Goal: Task Accomplishment & Management: Complete application form

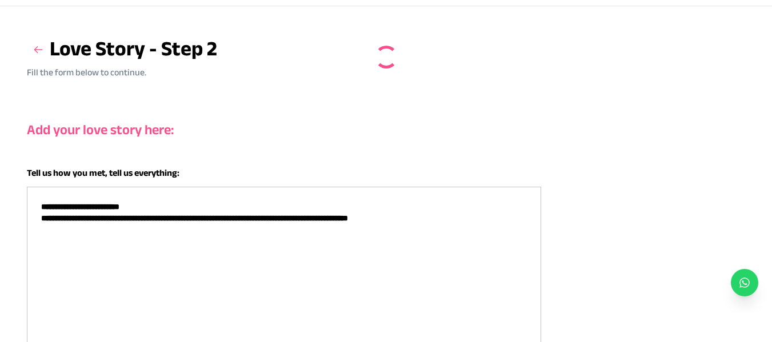
scroll to position [51, 0]
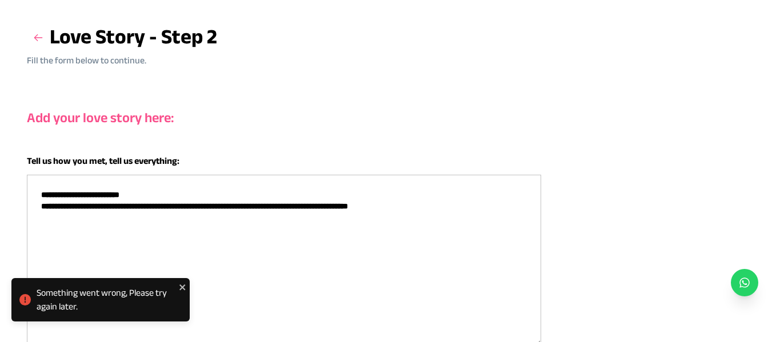
click at [207, 216] on textarea "**********" at bounding box center [284, 260] width 514 height 171
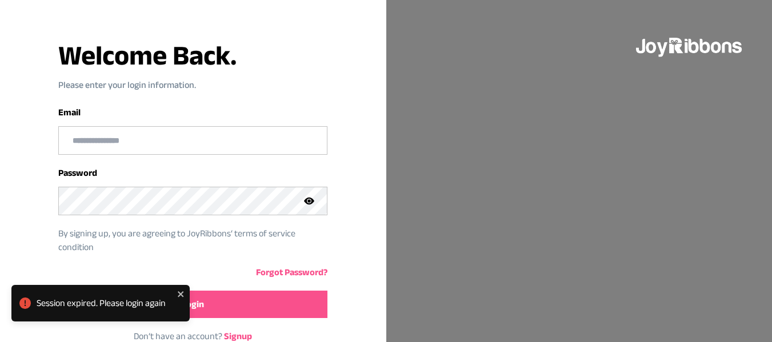
scroll to position [97, 0]
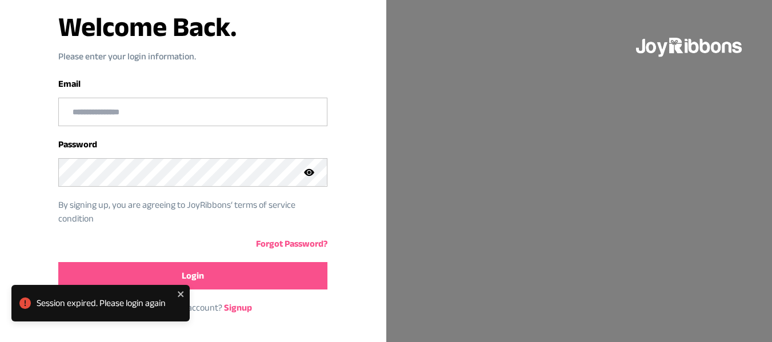
type input "**********"
click at [200, 268] on button "Login" at bounding box center [192, 275] width 269 height 27
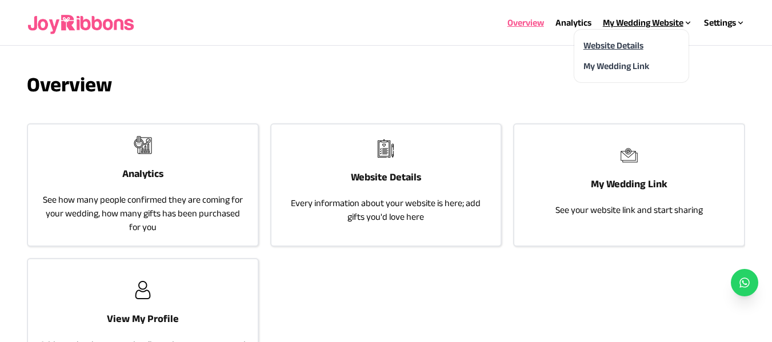
click at [617, 45] on link "Website Details" at bounding box center [613, 46] width 60 height 10
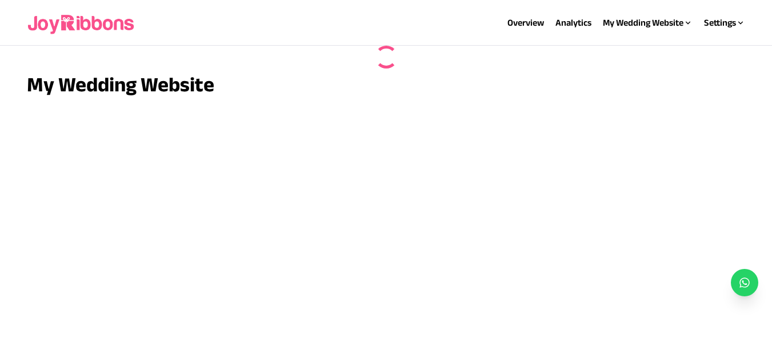
click at [381, 173] on div "My Wedding Website" at bounding box center [386, 184] width 718 height 222
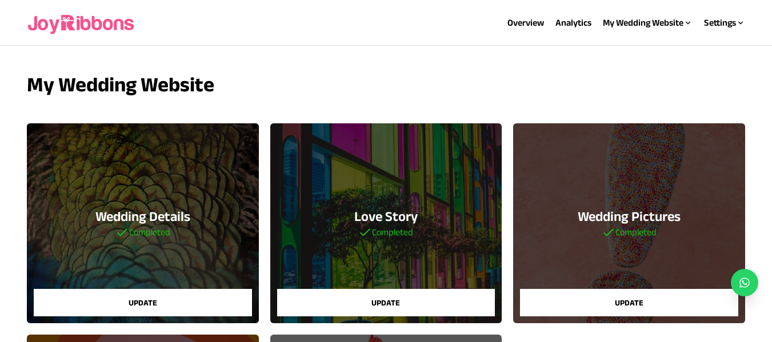
click at [377, 183] on div "Love Story Completed Update" at bounding box center [385, 223] width 231 height 200
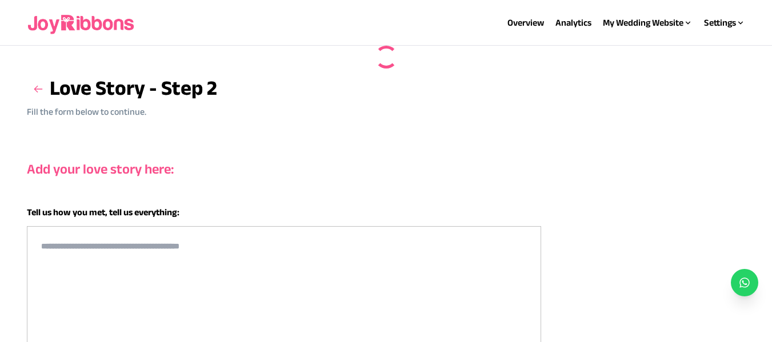
type textarea "**********"
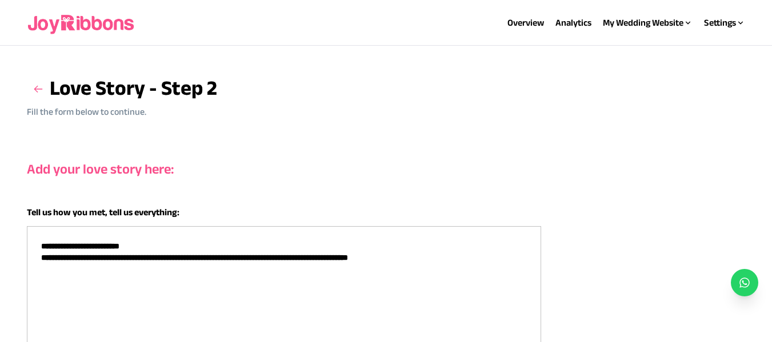
click at [192, 265] on textarea "**********" at bounding box center [284, 311] width 514 height 171
paste textarea "**********"
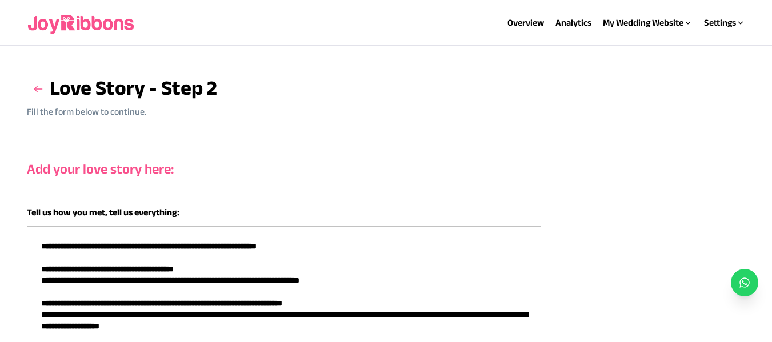
scroll to position [55, 0]
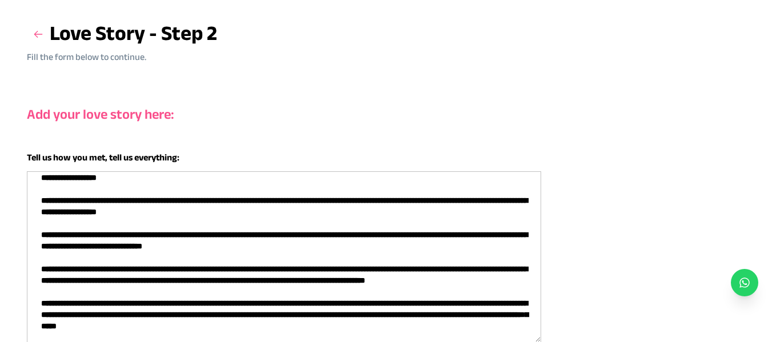
click at [272, 228] on textarea at bounding box center [284, 256] width 514 height 171
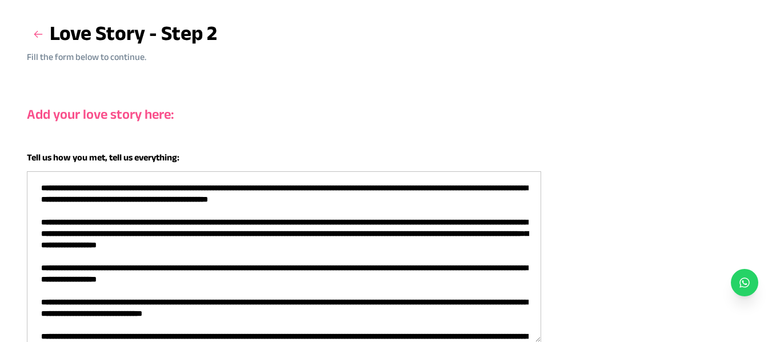
scroll to position [95, 0]
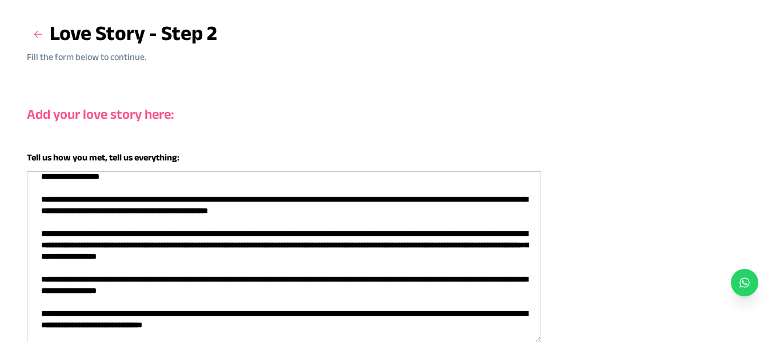
click at [168, 209] on textarea at bounding box center [284, 256] width 514 height 171
click at [209, 210] on textarea at bounding box center [284, 256] width 514 height 171
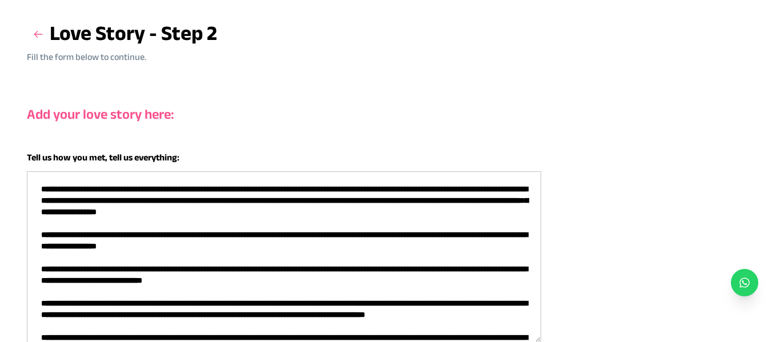
scroll to position [174, 0]
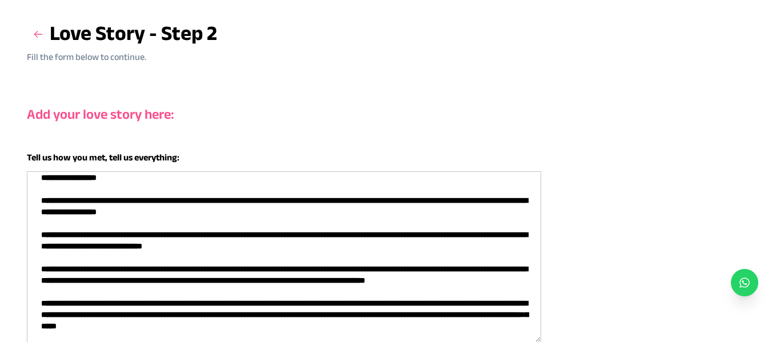
drag, startPoint x: 377, startPoint y: 326, endPoint x: 240, endPoint y: 328, distance: 136.6
click at [240, 328] on textarea at bounding box center [284, 256] width 514 height 171
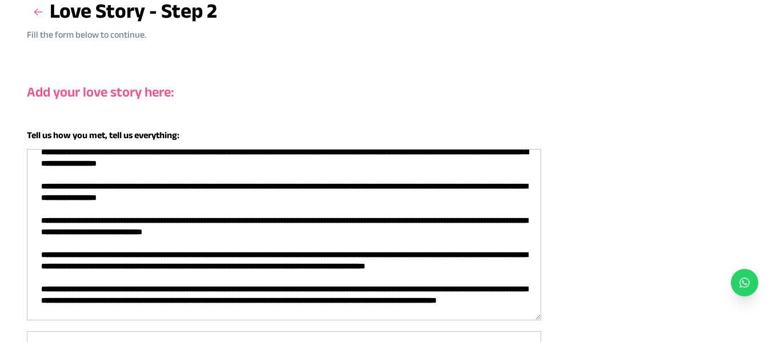
scroll to position [79, 0]
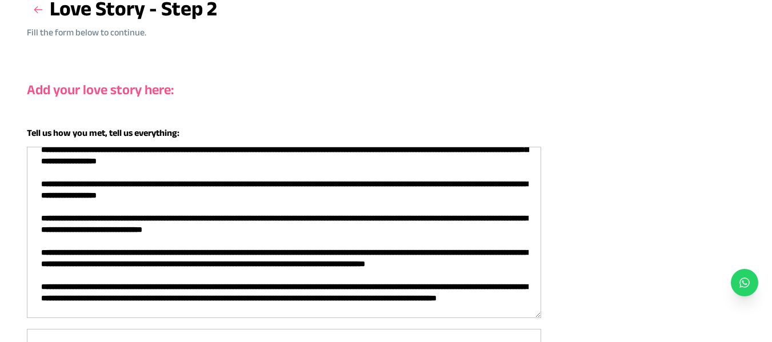
drag, startPoint x: 75, startPoint y: 337, endPoint x: 164, endPoint y: 317, distance: 91.2
click at [164, 317] on textarea at bounding box center [284, 232] width 514 height 171
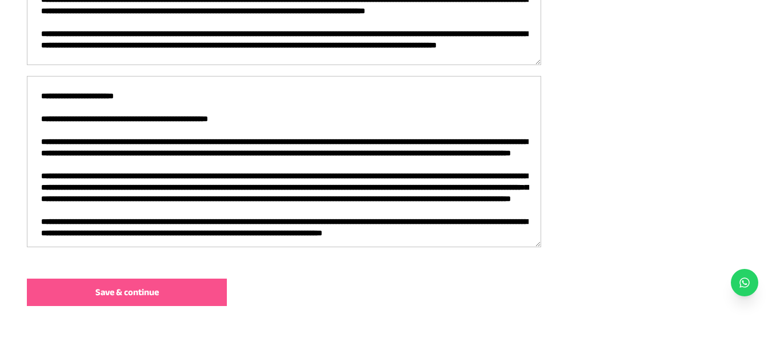
scroll to position [379, 0]
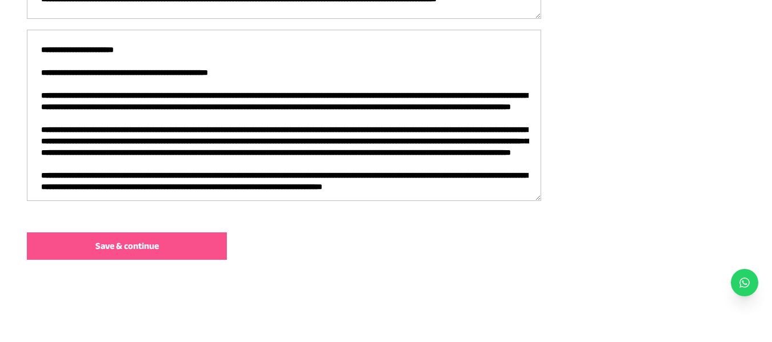
type textarea "**********"
click at [129, 251] on span "Save & continue" at bounding box center [126, 246] width 63 height 14
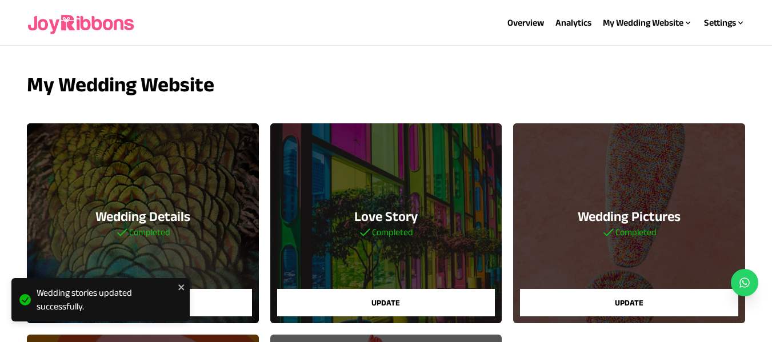
click at [400, 197] on div "Love Story Completed Update" at bounding box center [385, 223] width 231 height 200
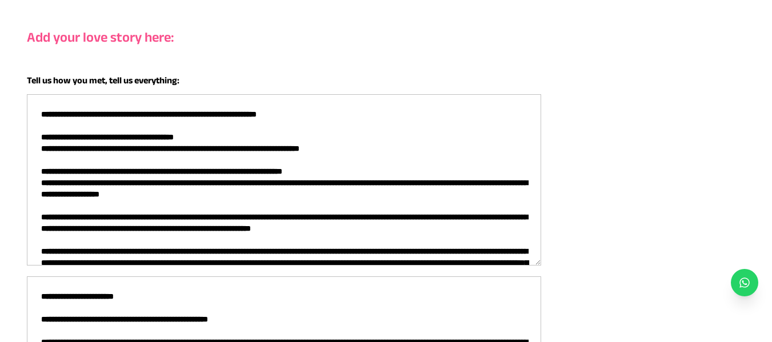
drag, startPoint x: 355, startPoint y: 149, endPoint x: 34, endPoint y: 151, distance: 321.2
click at [34, 151] on textarea at bounding box center [284, 179] width 514 height 171
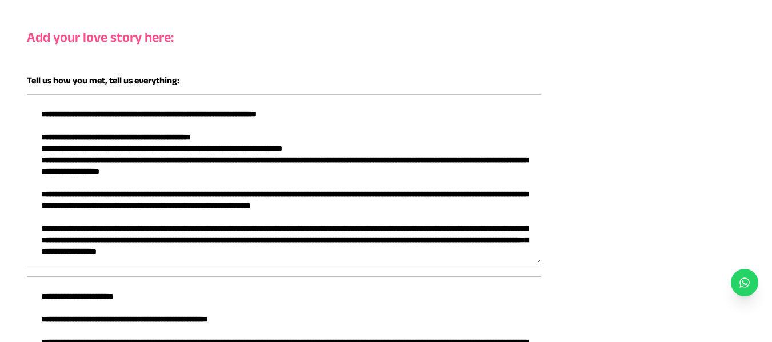
click at [304, 148] on textarea at bounding box center [284, 179] width 514 height 171
click at [431, 161] on textarea at bounding box center [284, 179] width 514 height 171
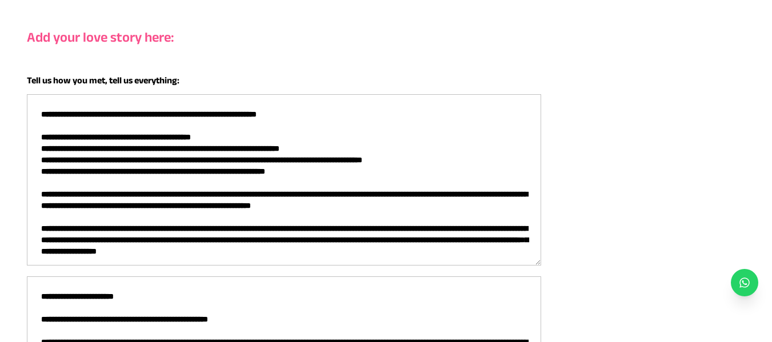
click at [198, 237] on textarea at bounding box center [284, 179] width 514 height 171
click at [154, 252] on textarea at bounding box center [284, 179] width 514 height 171
click at [483, 238] on textarea at bounding box center [284, 179] width 514 height 171
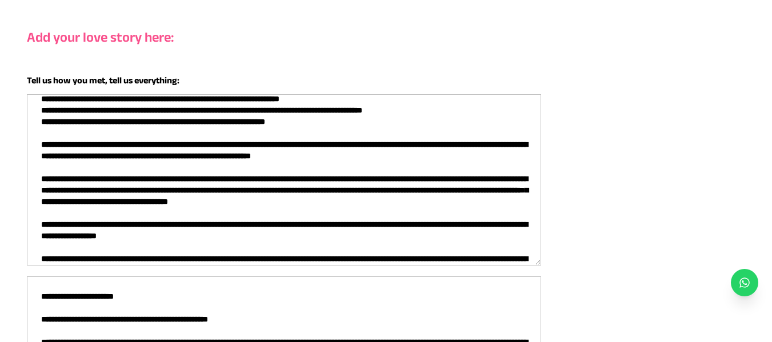
scroll to position [52, 0]
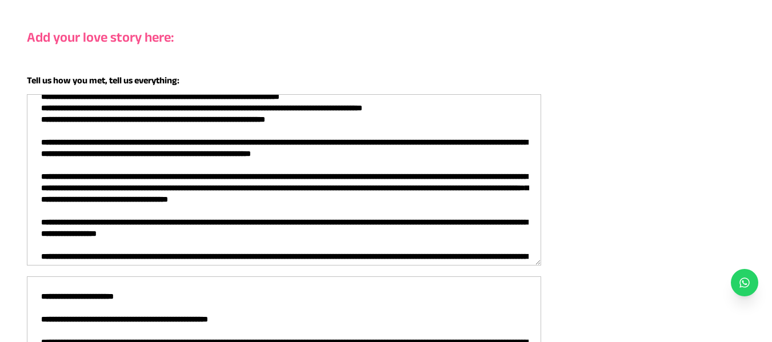
click at [245, 198] on textarea at bounding box center [284, 179] width 514 height 171
click at [133, 202] on textarea at bounding box center [284, 179] width 514 height 171
type textarea "**********"
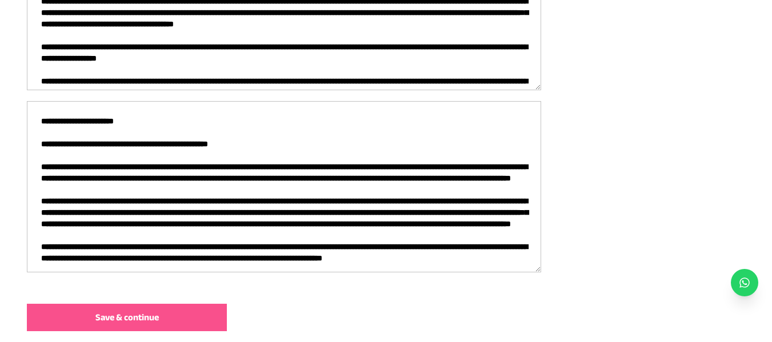
scroll to position [379, 0]
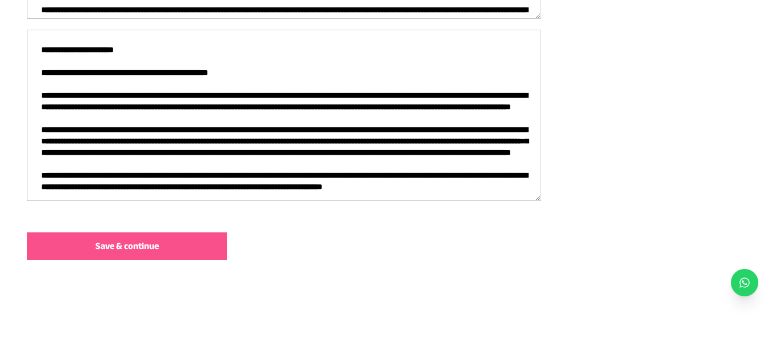
click at [181, 243] on button "Save & continue" at bounding box center [127, 246] width 200 height 27
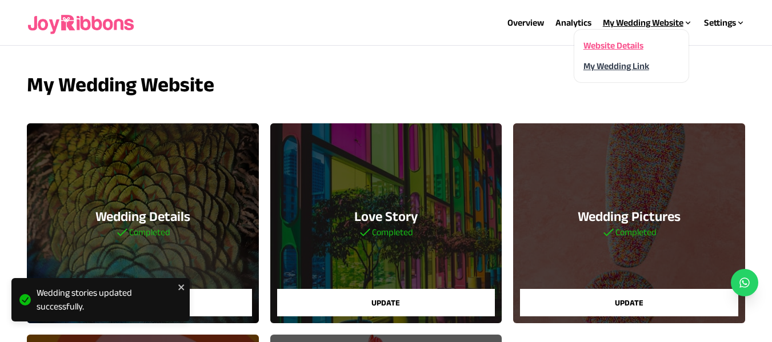
click at [632, 65] on link "My Wedding Link" at bounding box center [616, 66] width 66 height 10
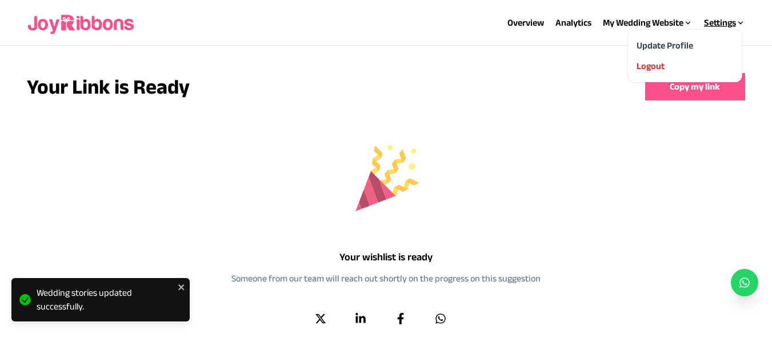
click at [736, 26] on icon at bounding box center [740, 22] width 9 height 9
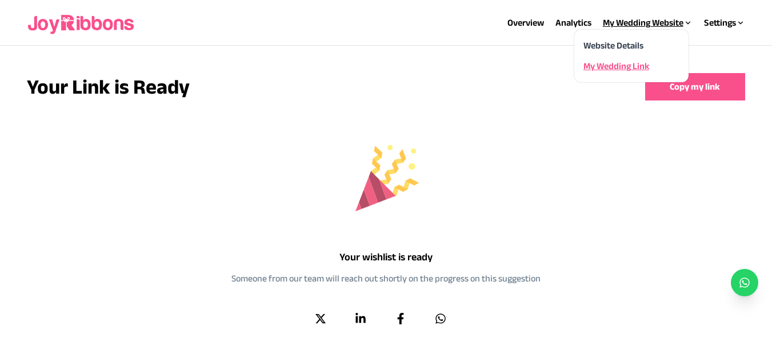
click at [611, 50] on div "Website Details" at bounding box center [631, 46] width 96 height 14
click at [603, 44] on link "Website Details" at bounding box center [613, 46] width 60 height 10
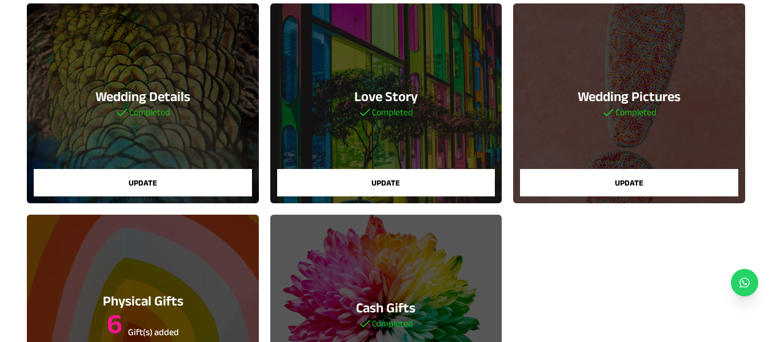
scroll to position [118, 0]
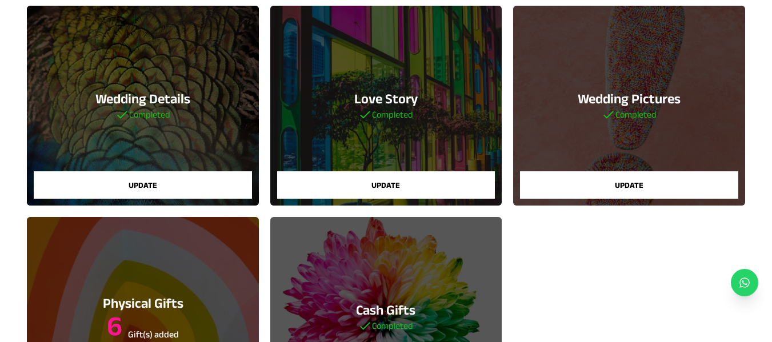
click at [175, 116] on div "Wedding Details Completed Update" at bounding box center [142, 106] width 231 height 200
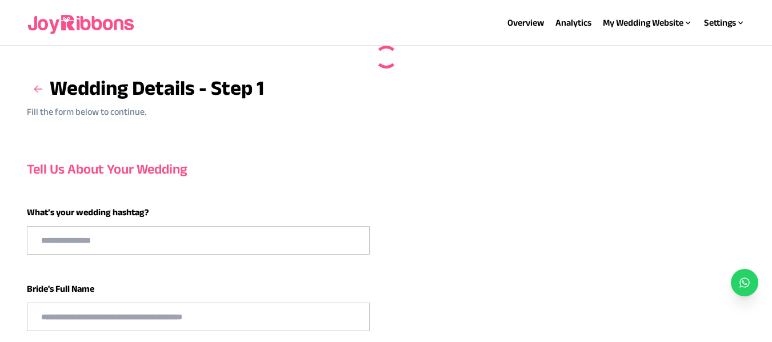
type input "**********"
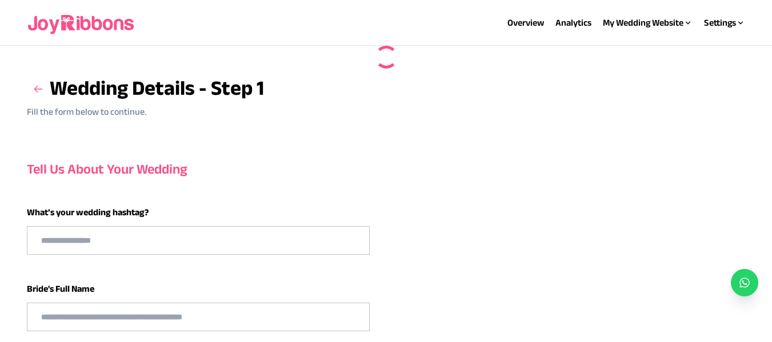
type input "**********"
select select "**"
click at [111, 243] on input "**********" at bounding box center [198, 240] width 342 height 27
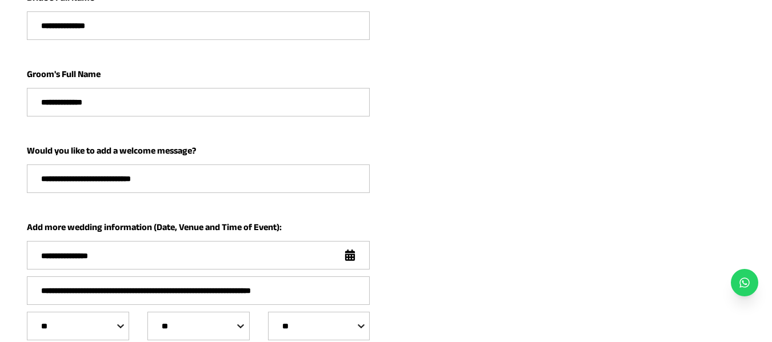
scroll to position [427, 0]
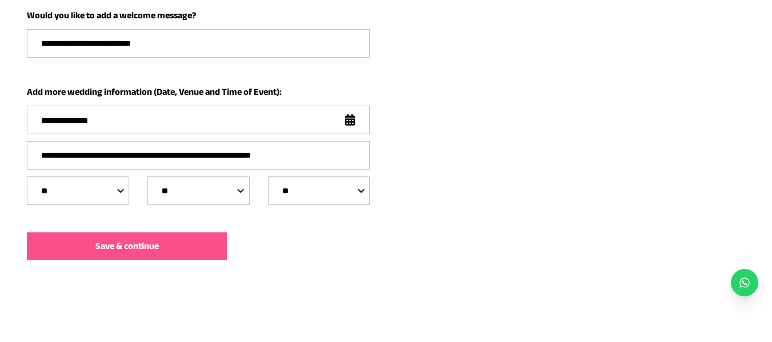
type input "**********"
click at [186, 251] on button "Save & continue" at bounding box center [127, 246] width 200 height 27
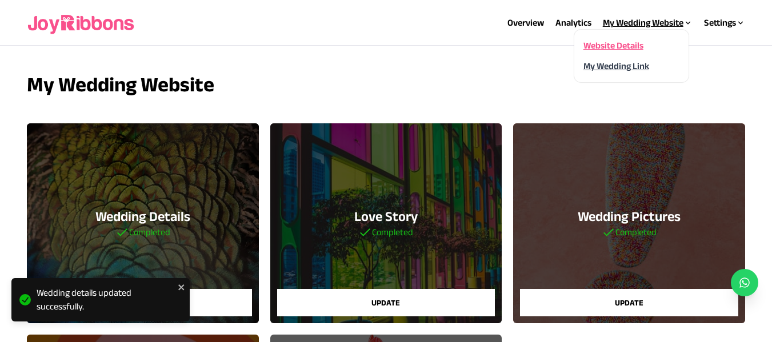
click at [621, 64] on link "My Wedding Link" at bounding box center [616, 66] width 66 height 10
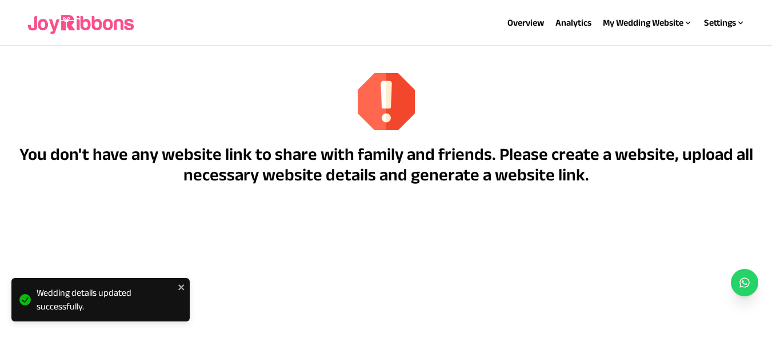
click at [676, 99] on div "You don't have any website link to share with family and friends. Please create…" at bounding box center [386, 129] width 772 height 112
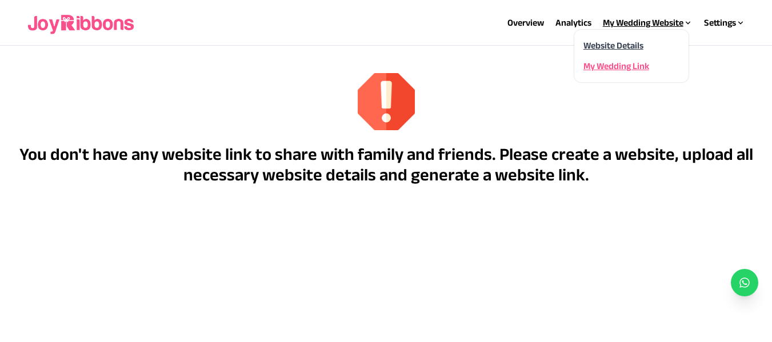
click at [629, 46] on link "Website Details" at bounding box center [613, 46] width 60 height 10
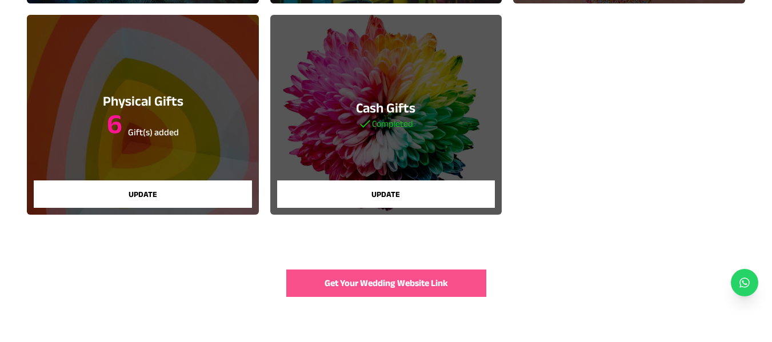
scroll to position [330, 0]
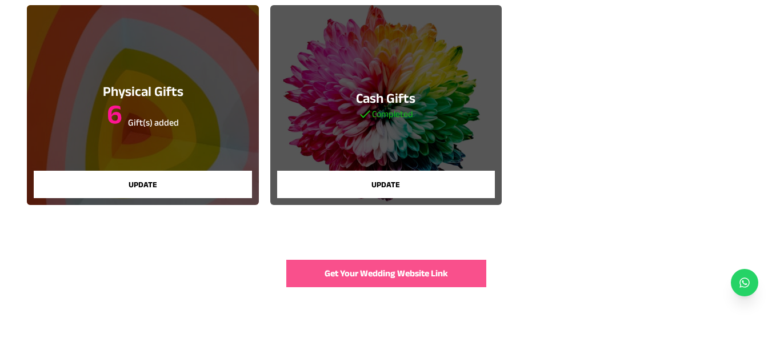
click at [398, 271] on span "Get Your Wedding Website Link" at bounding box center [386, 274] width 123 height 14
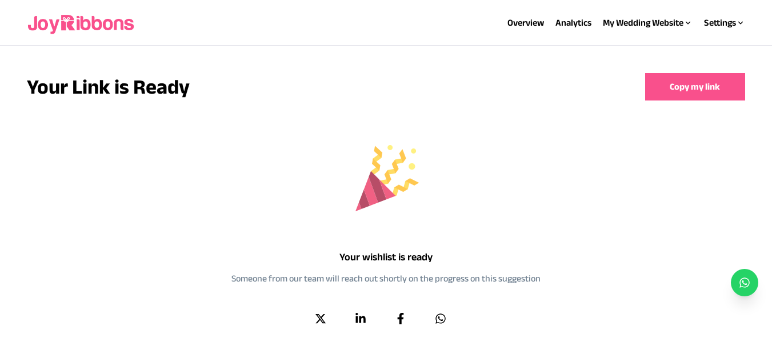
click at [691, 85] on button "Copy my link" at bounding box center [695, 86] width 100 height 27
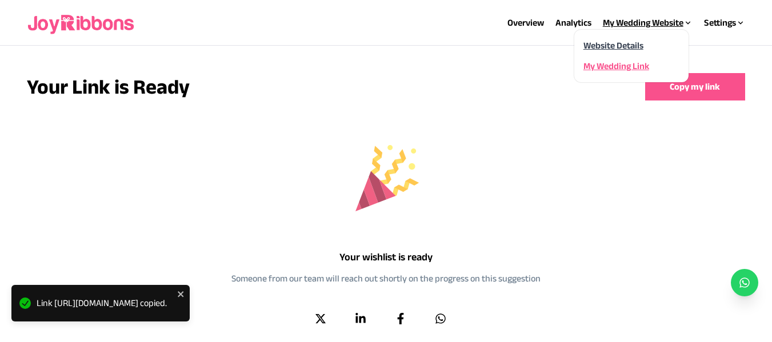
click at [612, 46] on link "Website Details" at bounding box center [613, 46] width 60 height 10
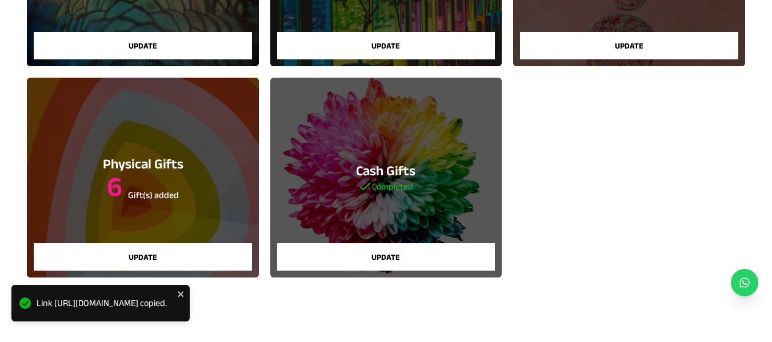
scroll to position [261, 0]
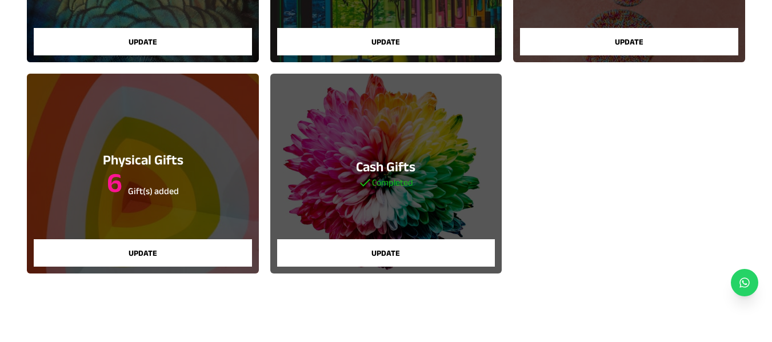
click at [189, 167] on div "Physical Gifts 6 Gift(s) added Update" at bounding box center [142, 174] width 231 height 200
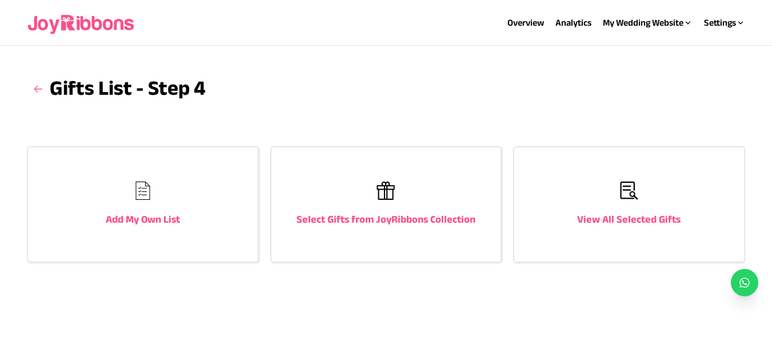
click at [360, 203] on div "Select Gifts from JoyRibbons Collection" at bounding box center [385, 204] width 229 height 114
click at [103, 195] on div "Add My Own List" at bounding box center [142, 204] width 229 height 114
click at [350, 224] on h3 "Select Gifts from JoyRibbons Collection" at bounding box center [386, 219] width 179 height 16
